Goal: Information Seeking & Learning: Learn about a topic

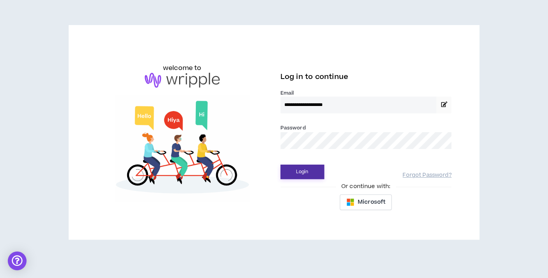
click at [287, 172] on button "Login" at bounding box center [303, 171] width 44 height 14
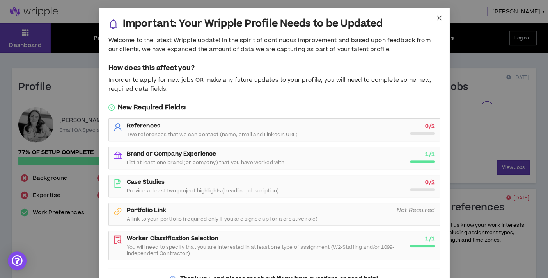
click at [440, 17] on icon "close" at bounding box center [439, 18] width 5 height 5
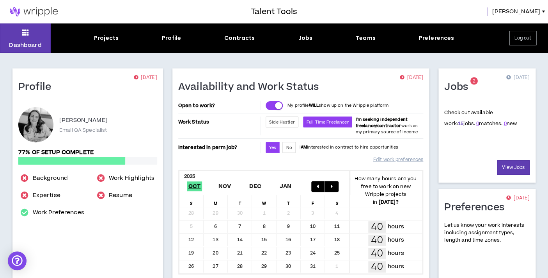
click at [458, 124] on link "15" at bounding box center [460, 123] width 5 height 7
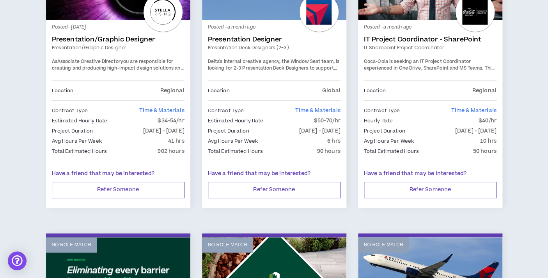
scroll to position [1058, 0]
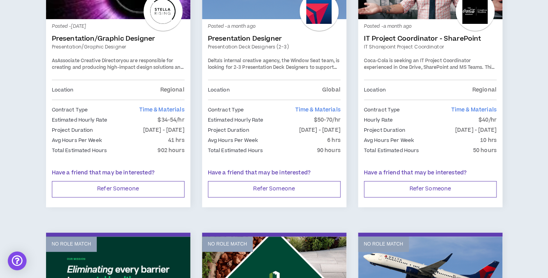
click at [471, 62] on span "Coca-Cola is seeking an IT Project Coordinator experienced in One Drive, ShareP…" at bounding box center [429, 74] width 131 height 34
click at [470, 17] on div at bounding box center [475, 11] width 39 height 39
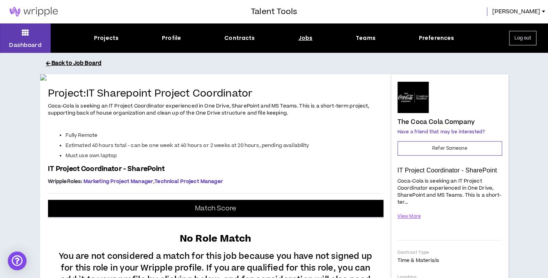
click at [56, 64] on button "Back to Job Board" at bounding box center [280, 64] width 468 height 14
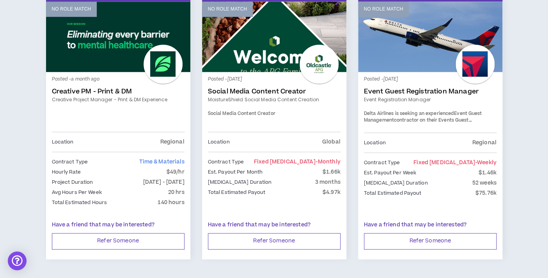
scroll to position [1313, 0]
